Goal: Transaction & Acquisition: Purchase product/service

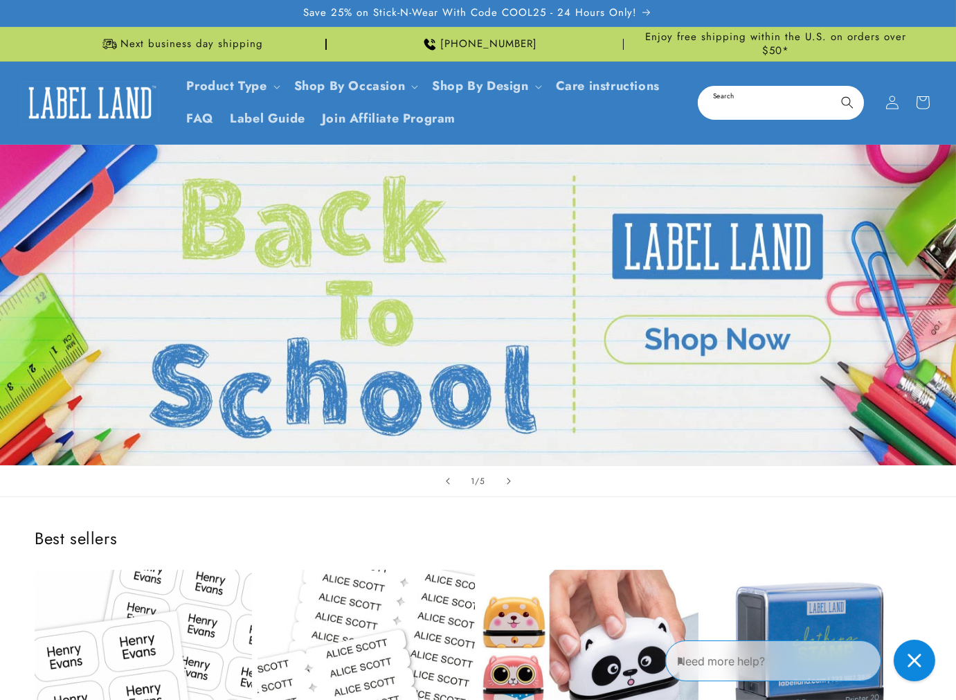
click at [769, 87] on input "Search" at bounding box center [780, 102] width 163 height 31
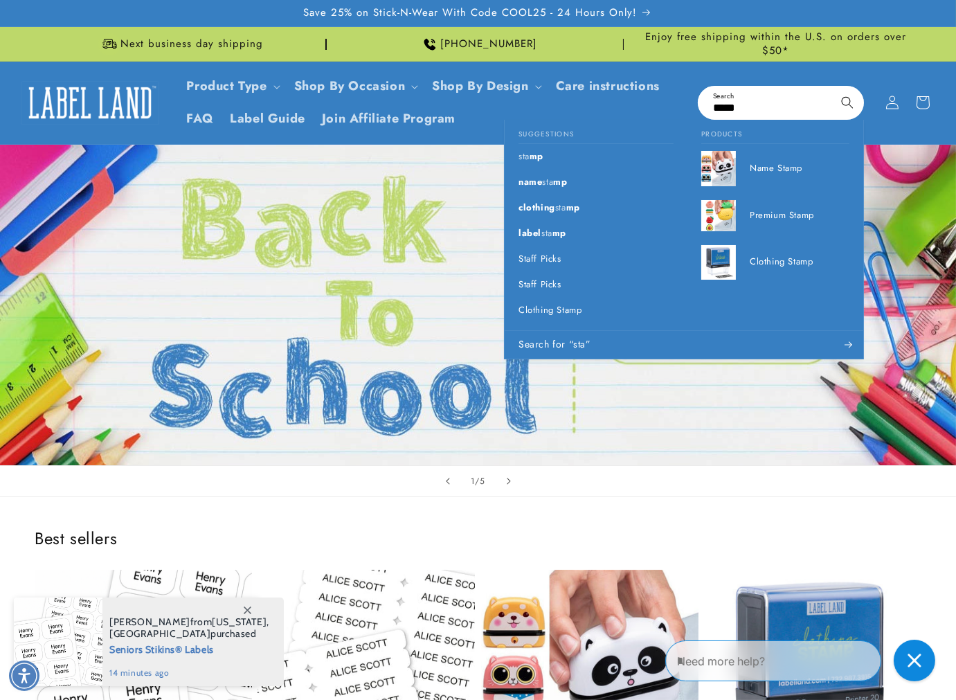
type input "*****"
click at [832, 87] on button "Search" at bounding box center [847, 102] width 30 height 30
